Goal: Obtain resource: Download file/media

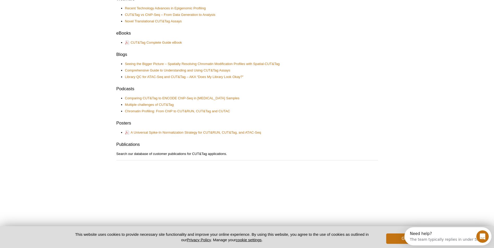
scroll to position [182, 0]
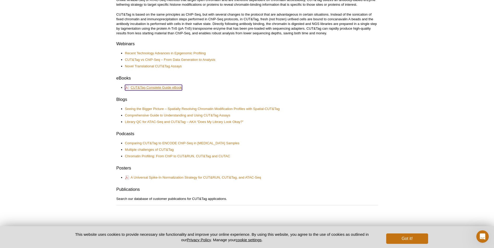
click at [163, 89] on link "CUT&Tag Complete Guide eBook" at bounding box center [153, 88] width 57 height 6
click at [385, 97] on div "Active Motif Logo Enabling Epigenetics Research 0 Search Skip to content Active…" at bounding box center [247, 148] width 494 height 660
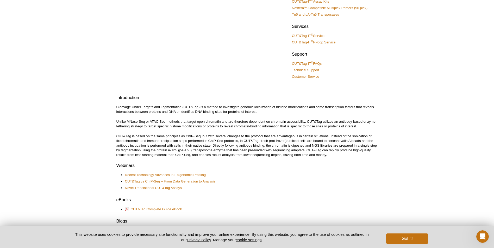
scroll to position [0, 0]
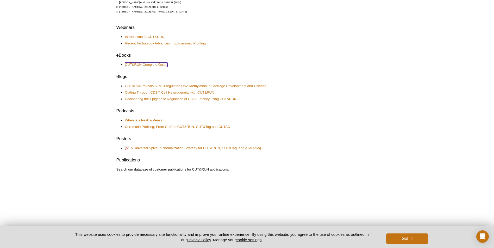
click at [153, 65] on link "CUT&RUN Complete Guide" at bounding box center [146, 64] width 42 height 5
